Goal: Information Seeking & Learning: Learn about a topic

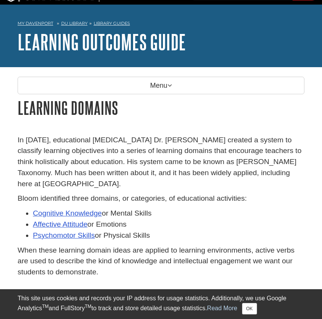
scroll to position [23, 0]
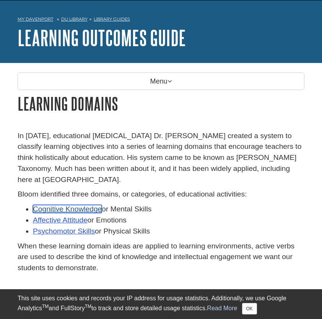
click at [90, 205] on link "Cognitive Knowledge" at bounding box center [67, 209] width 69 height 8
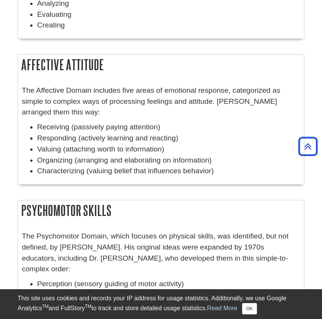
scroll to position [526, 0]
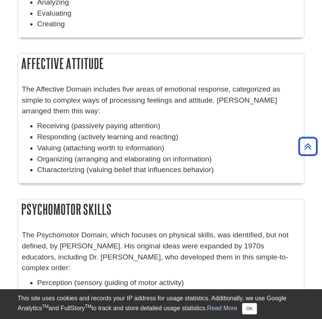
click at [126, 143] on li "Valuing (attaching worth to information)" at bounding box center [168, 148] width 263 height 11
click at [62, 53] on h2 "Affective Attitude" at bounding box center [161, 63] width 286 height 20
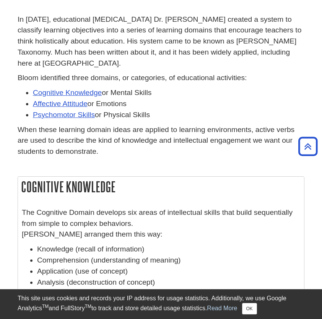
scroll to position [136, 0]
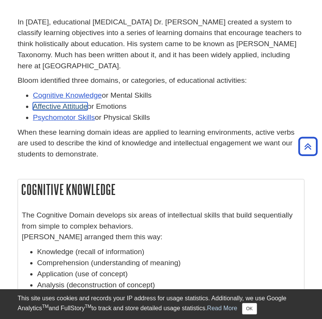
click at [68, 102] on link "Affective Attitude" at bounding box center [60, 106] width 55 height 8
